Goal: Information Seeking & Learning: Learn about a topic

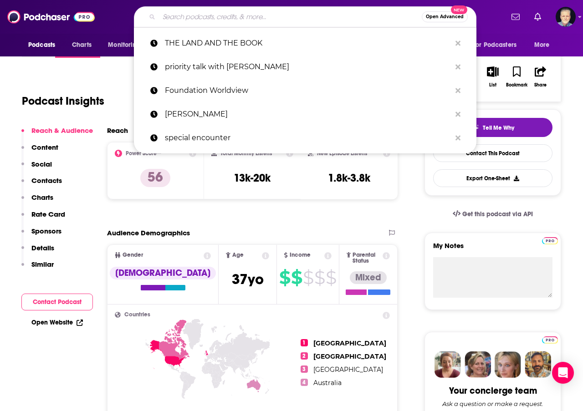
click at [191, 19] on input "Search podcasts, credits, & more..." at bounding box center [290, 17] width 263 height 15
paste input "At Home with the Bevere"
type input "At Home with the Bevere"
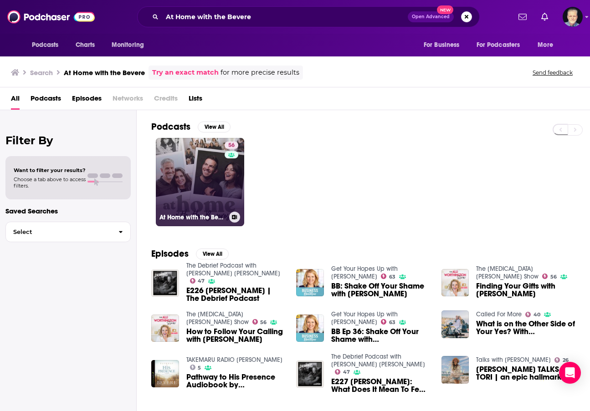
click at [222, 188] on link "56 At Home with the Beveres" at bounding box center [200, 182] width 88 height 88
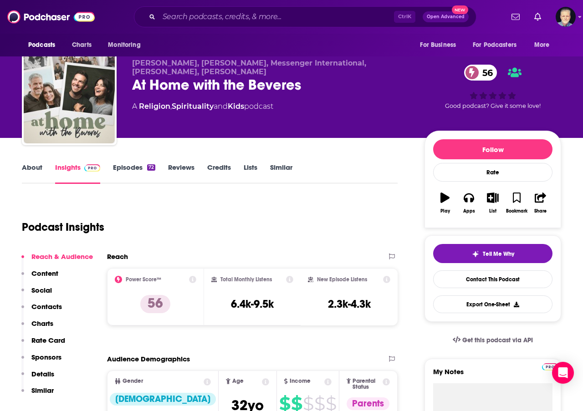
scroll to position [46, 0]
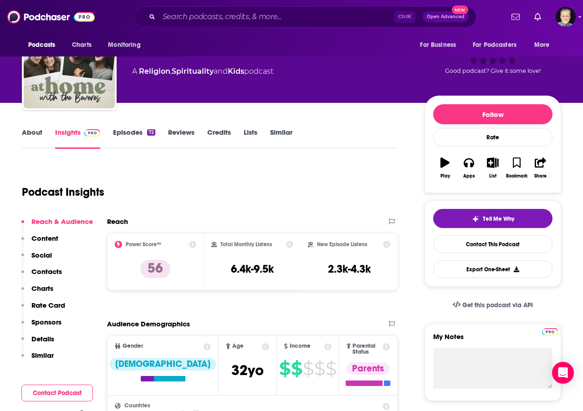
click at [31, 132] on link "About" at bounding box center [32, 138] width 21 height 21
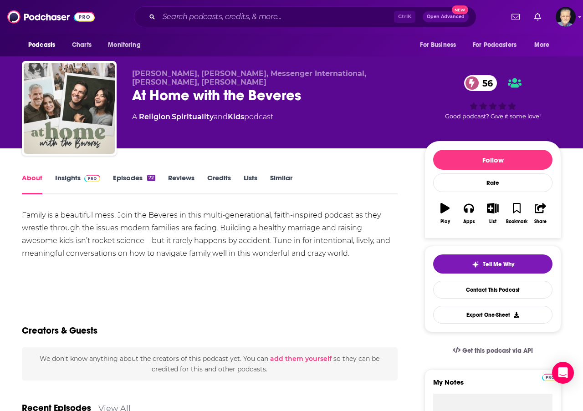
click at [71, 177] on link "Insights" at bounding box center [77, 184] width 45 height 21
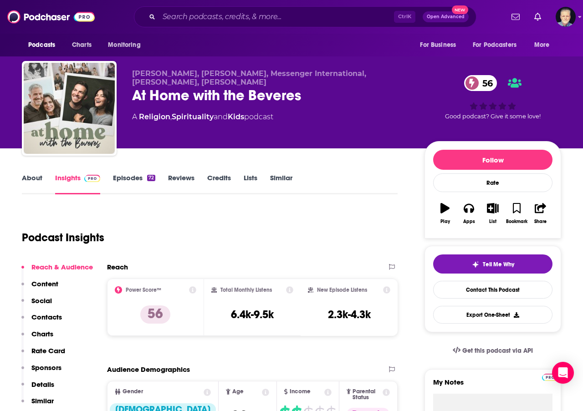
click at [31, 180] on link "About" at bounding box center [32, 184] width 21 height 21
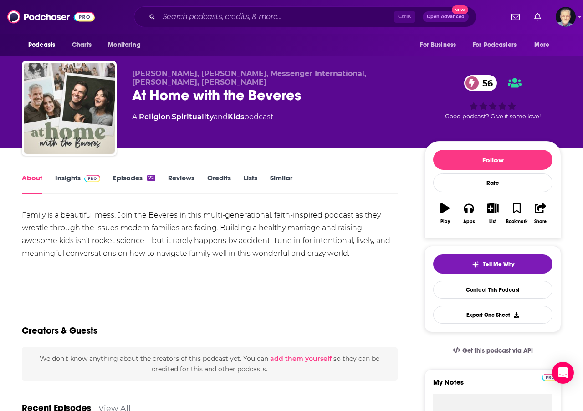
click at [133, 179] on link "Episodes 72" at bounding box center [134, 184] width 42 height 21
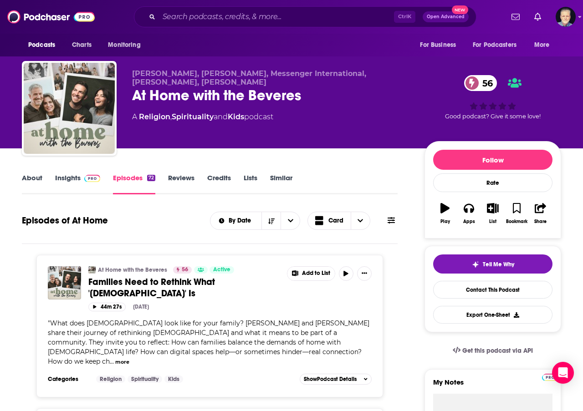
click at [64, 178] on link "Insights" at bounding box center [77, 184] width 45 height 21
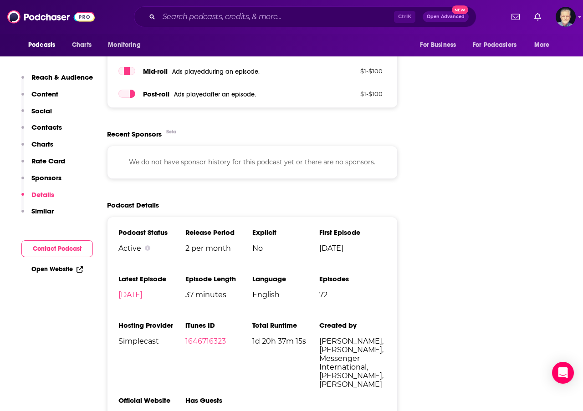
scroll to position [1321, 0]
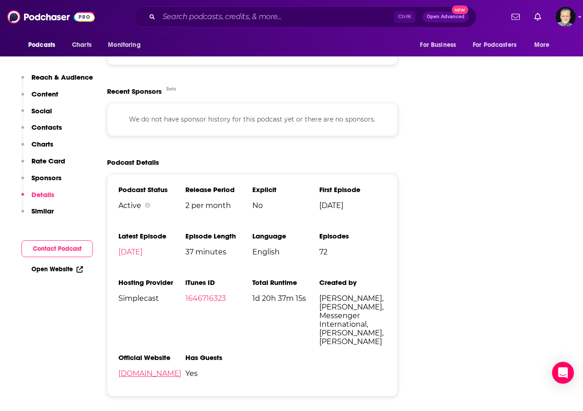
click at [141, 370] on link "[DOMAIN_NAME]" at bounding box center [149, 374] width 63 height 9
